Goal: Information Seeking & Learning: Learn about a topic

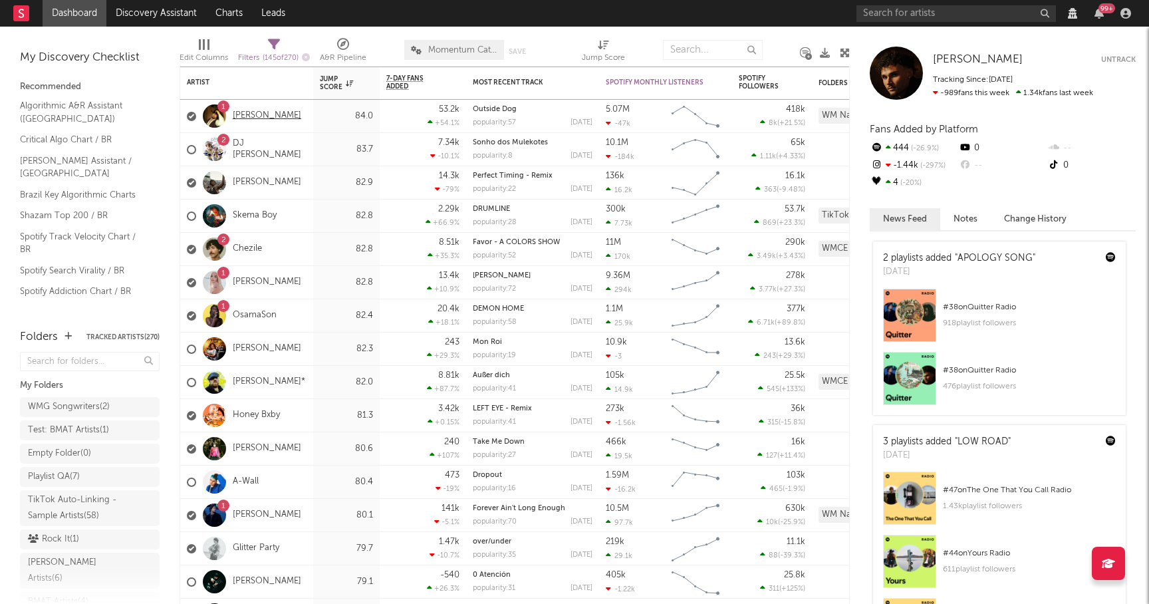
click at [269, 118] on link "[PERSON_NAME]" at bounding box center [267, 115] width 69 height 11
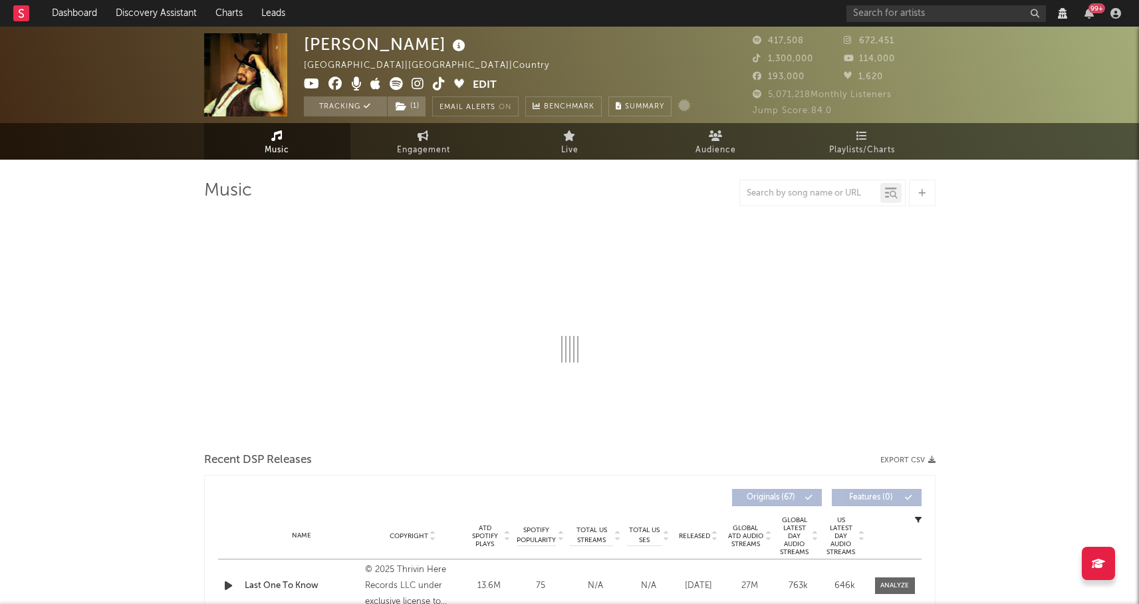
select select "View all"
select select "6m"
select select "View all"
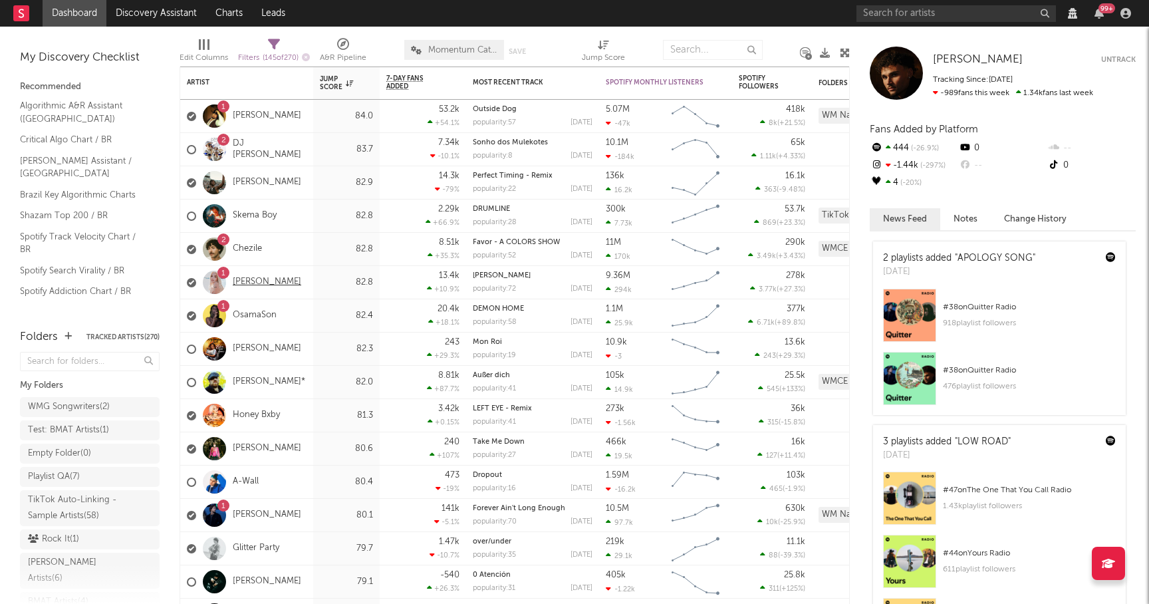
click at [267, 277] on link "[PERSON_NAME]" at bounding box center [267, 282] width 69 height 11
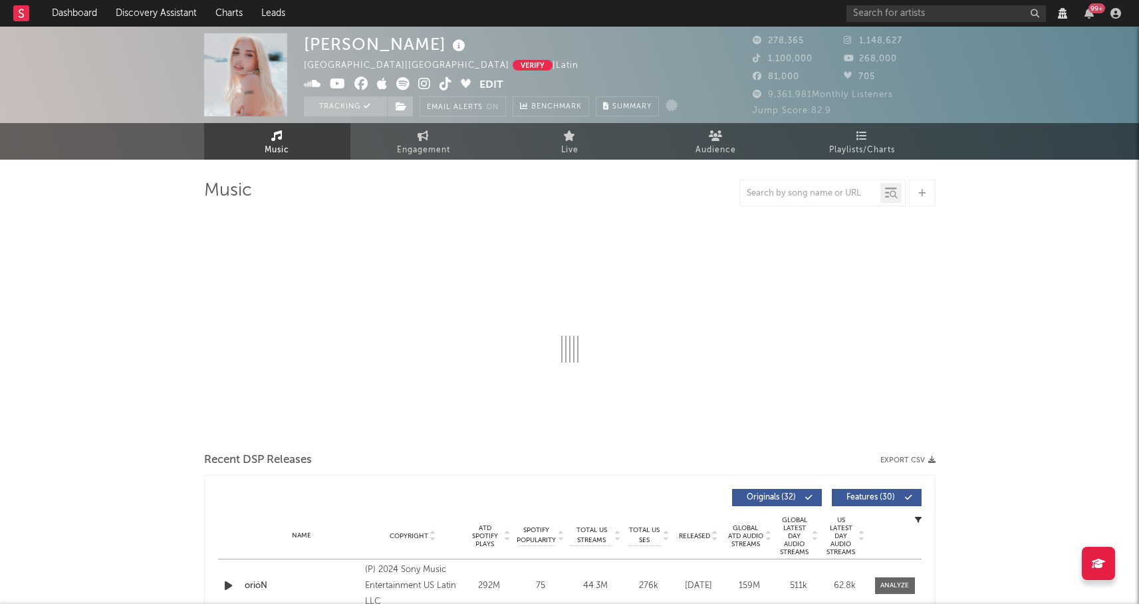
select select "6m"
select select "View all"
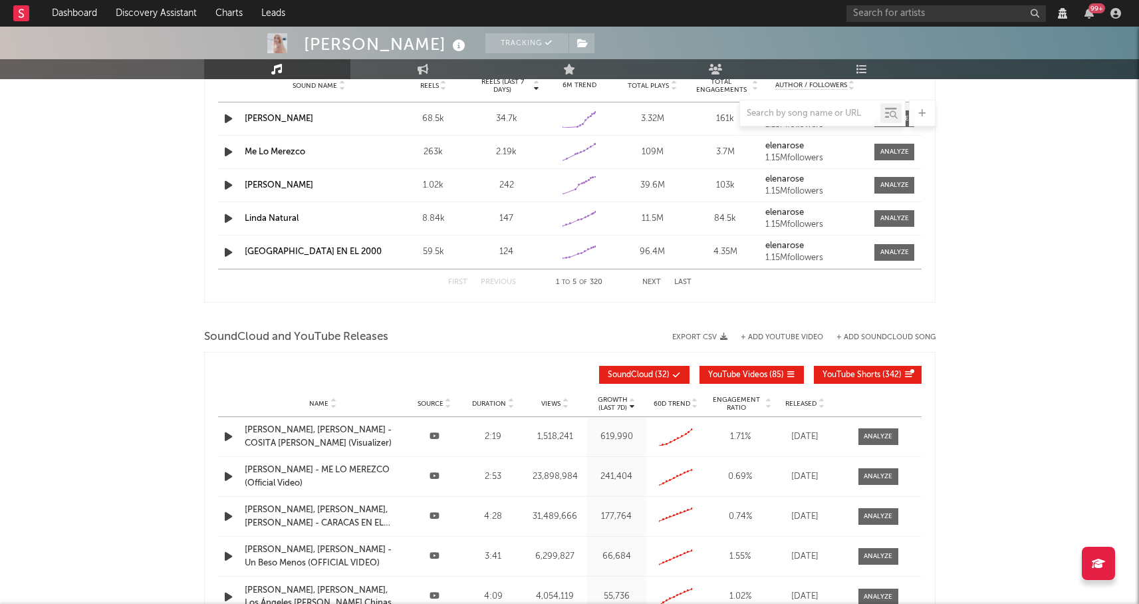
scroll to position [1390, 0]
